Goal: Complete application form

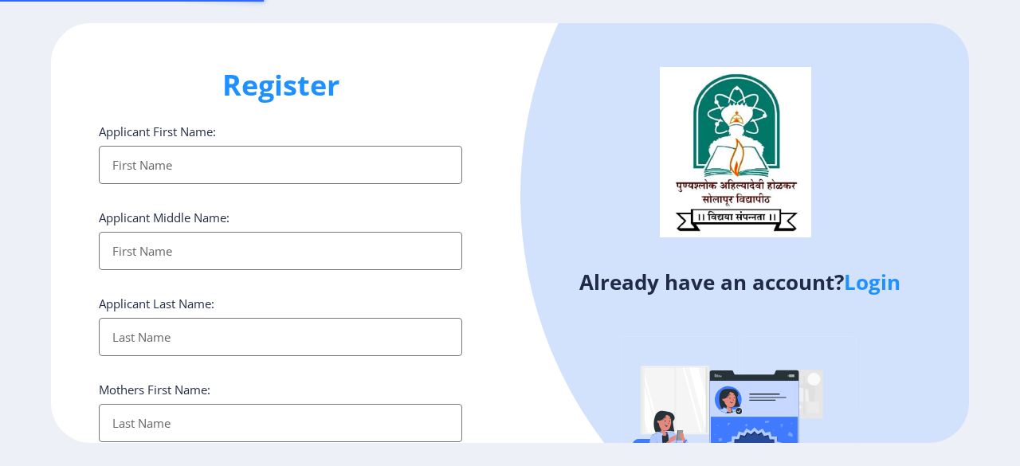
select select
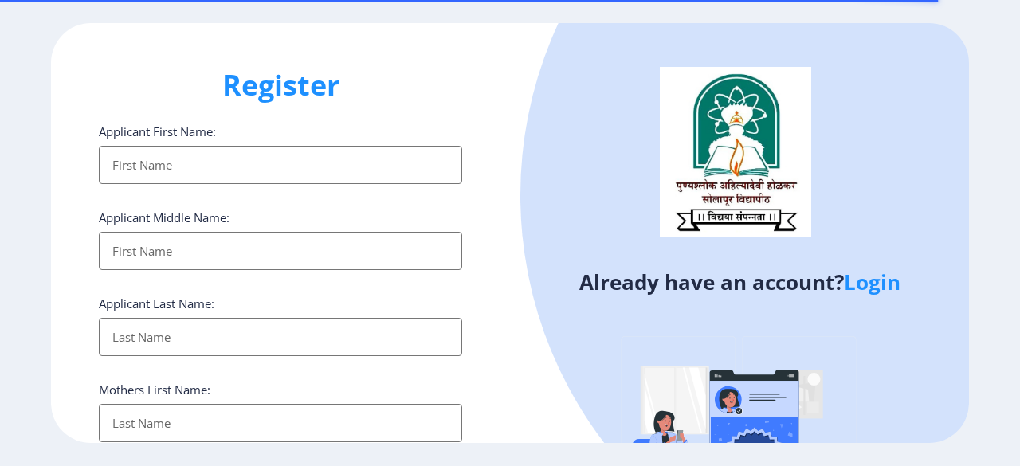
click at [878, 280] on link "Login" at bounding box center [872, 282] width 57 height 29
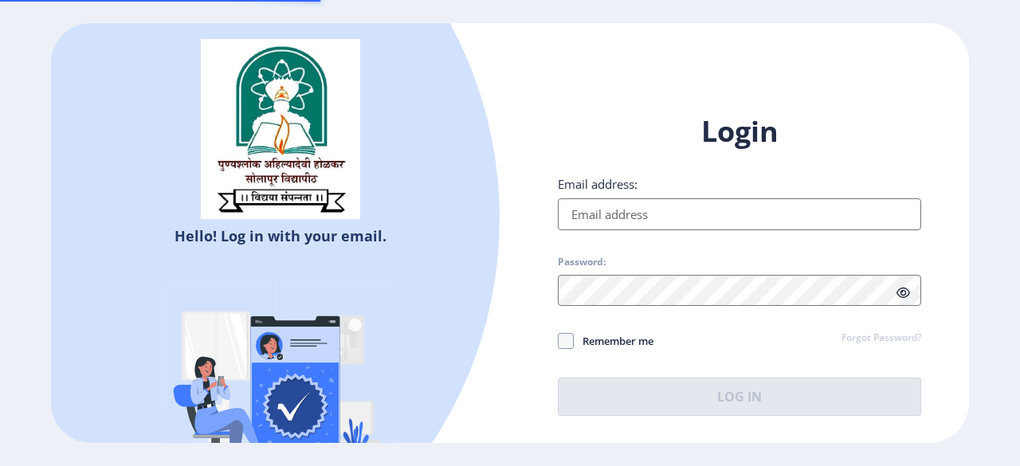
type input "[EMAIL_ADDRESS][DOMAIN_NAME]"
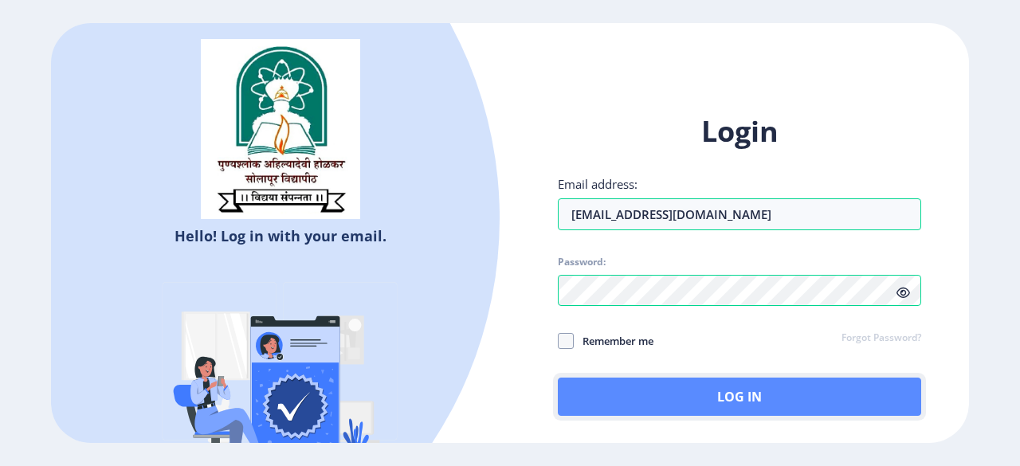
drag, startPoint x: 730, startPoint y: 399, endPoint x: 720, endPoint y: 399, distance: 9.6
click at [720, 399] on button "Log In" at bounding box center [739, 397] width 363 height 38
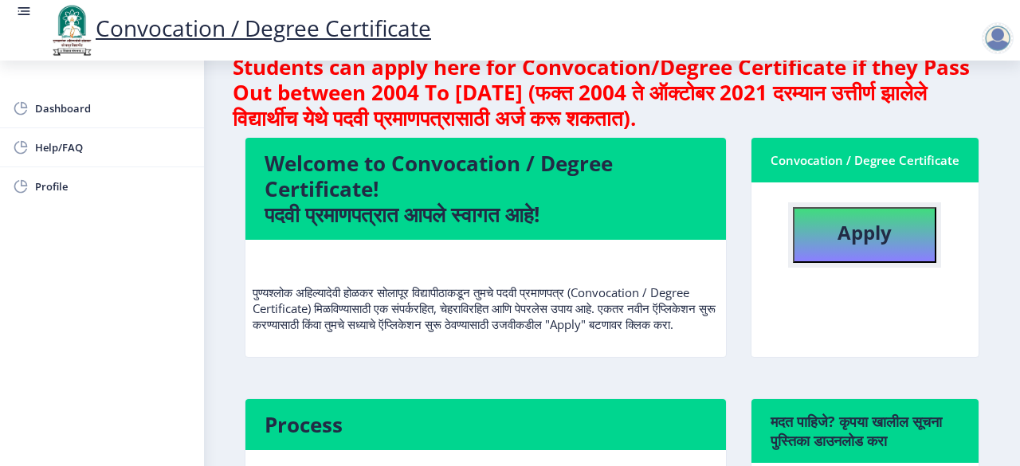
click at [863, 241] on b "Apply" at bounding box center [864, 232] width 54 height 26
select select
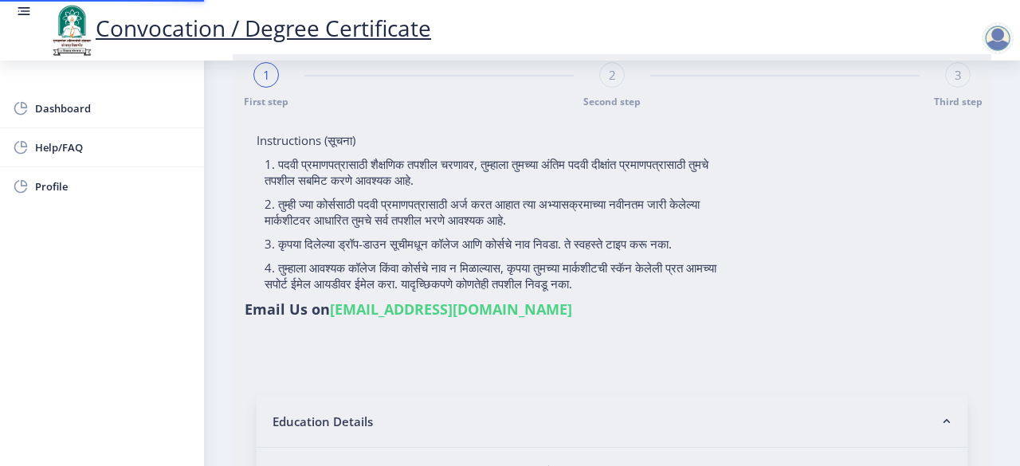
type input "[PERSON_NAME] [PERSON_NAME]"
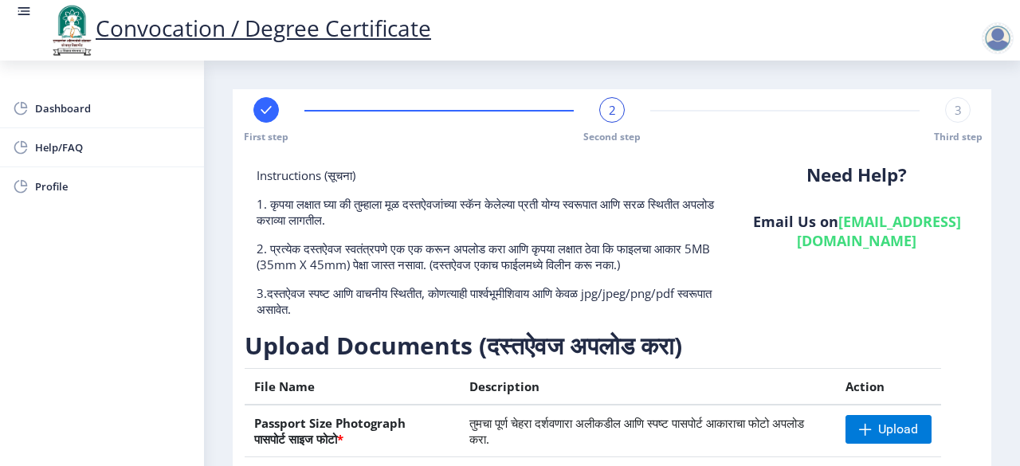
click at [988, 30] on div at bounding box center [998, 38] width 32 height 32
click at [735, 186] on div "Need Help? Email Us on [EMAIL_ADDRESS][DOMAIN_NAME]" at bounding box center [857, 248] width 245 height 163
click at [73, 114] on span "Dashboard" at bounding box center [113, 108] width 156 height 19
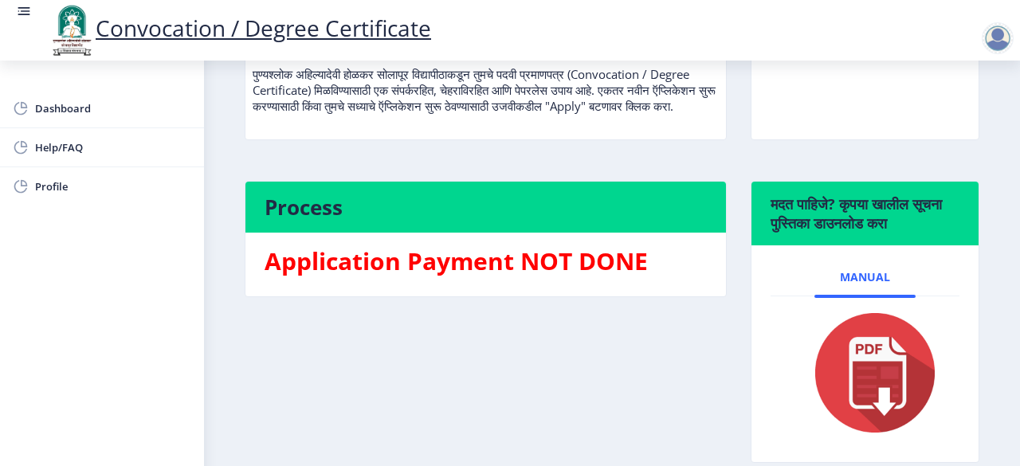
scroll to position [346, 0]
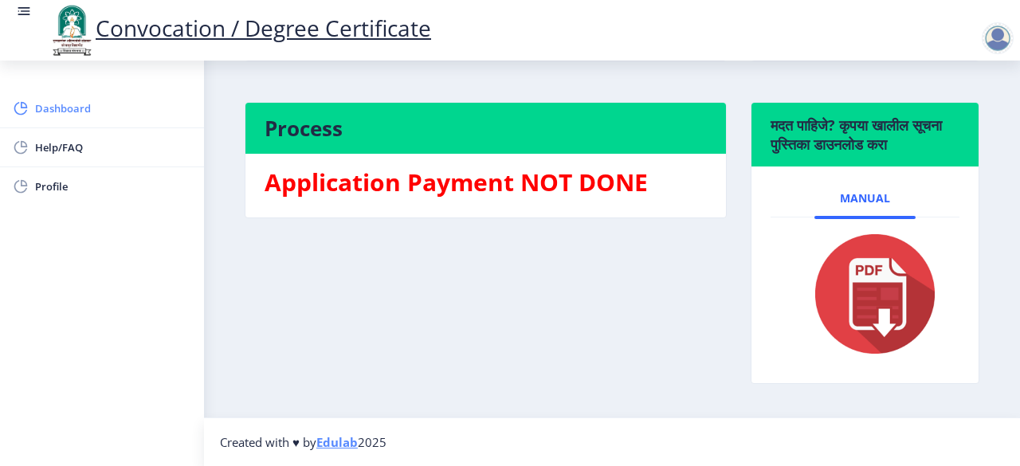
click at [73, 109] on span "Dashboard" at bounding box center [113, 108] width 156 height 19
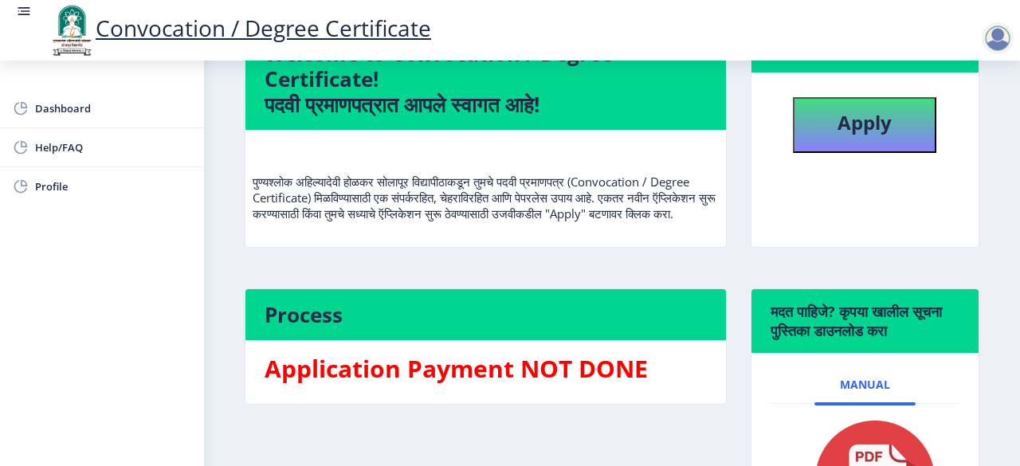
scroll to position [0, 0]
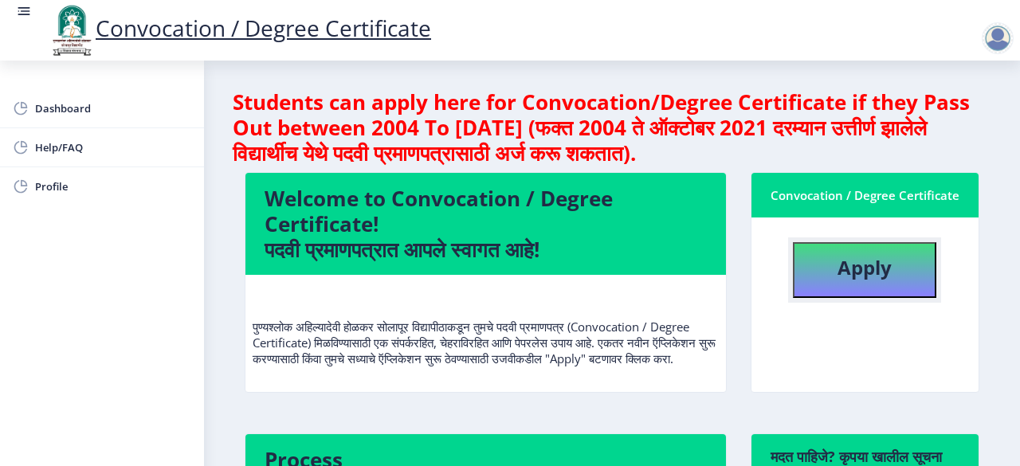
click at [857, 272] on b "Apply" at bounding box center [864, 267] width 54 height 26
select select
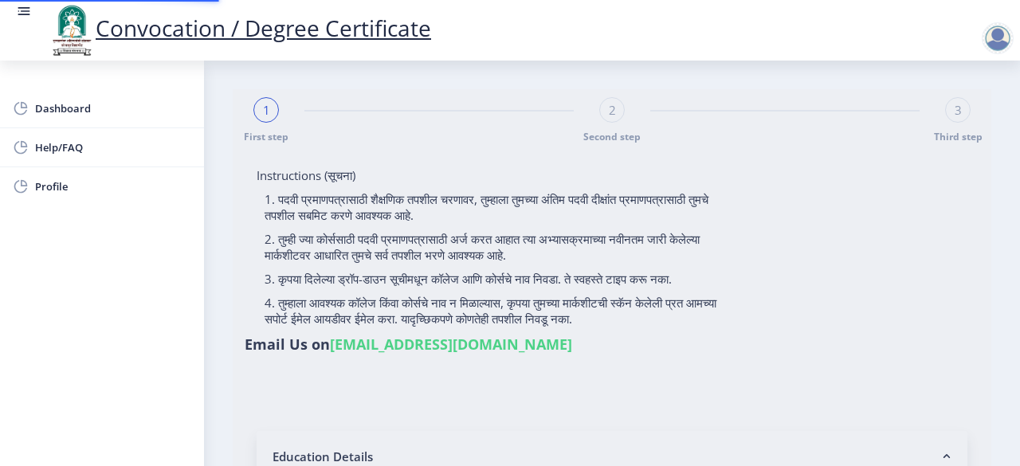
type input "2009032500099233"
select select "Regular"
select select "2014"
select select "October"
select select "HIGHER SECOND CLASS"
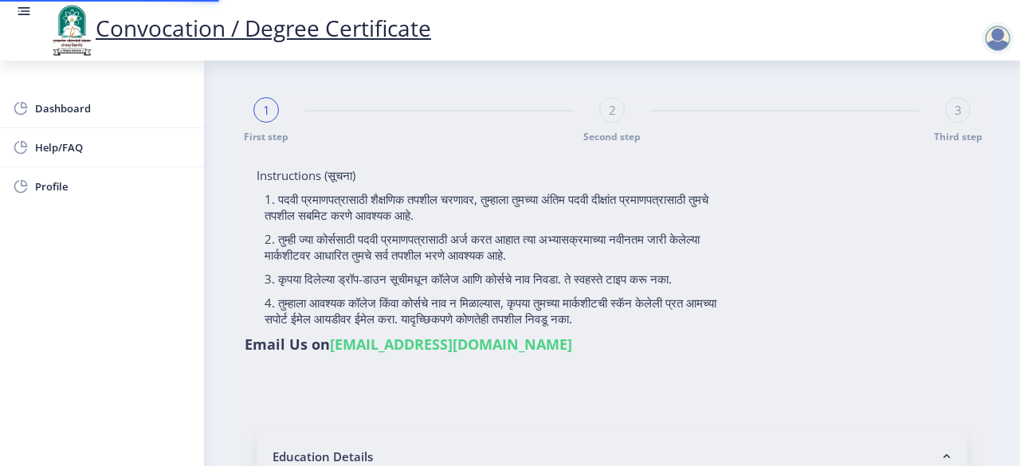
type input "160205"
type input "[PERSON_NAME]"
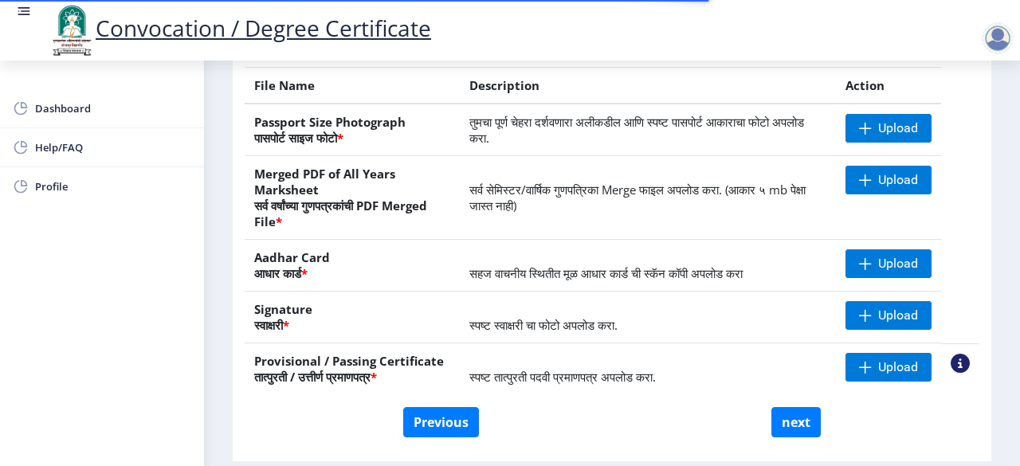
scroll to position [302, 0]
